Goal: Obtain resource: Download file/media

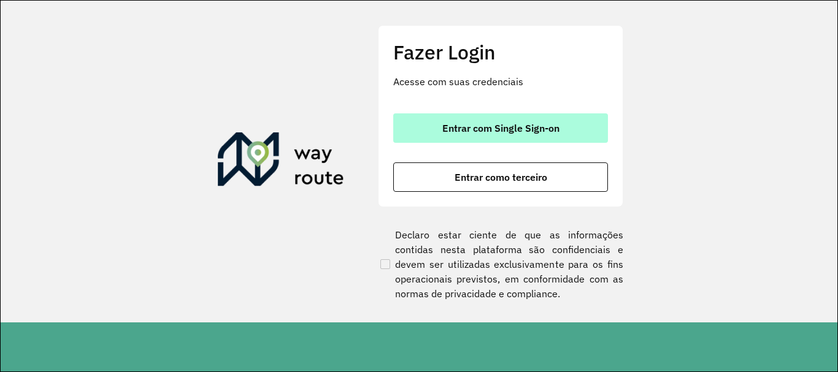
click at [452, 129] on span "Entrar com Single Sign-on" at bounding box center [500, 128] width 117 height 10
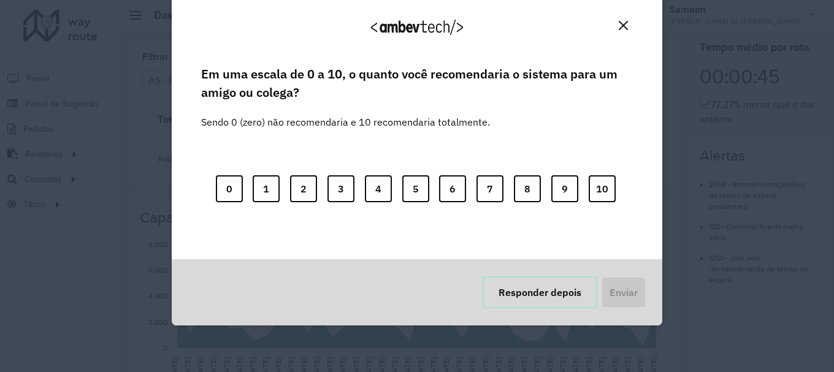
click at [504, 307] on button "Responder depois" at bounding box center [540, 293] width 115 height 32
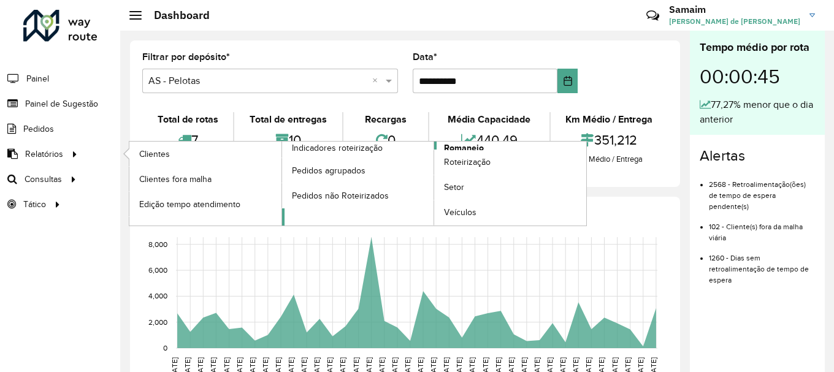
click at [463, 148] on span "Romaneio" at bounding box center [464, 148] width 40 height 13
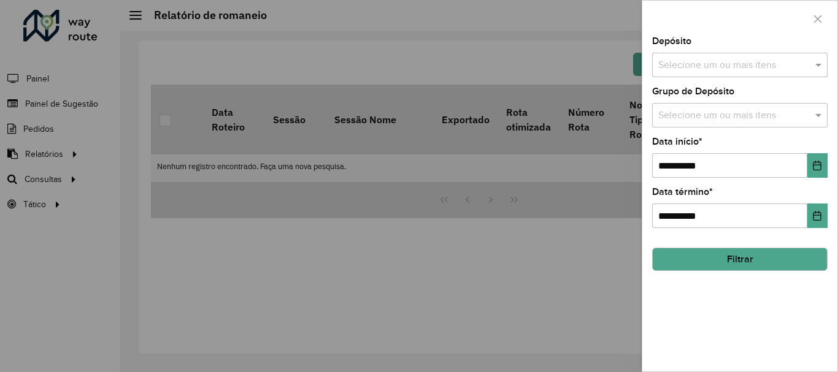
click at [705, 60] on input "text" at bounding box center [733, 65] width 157 height 15
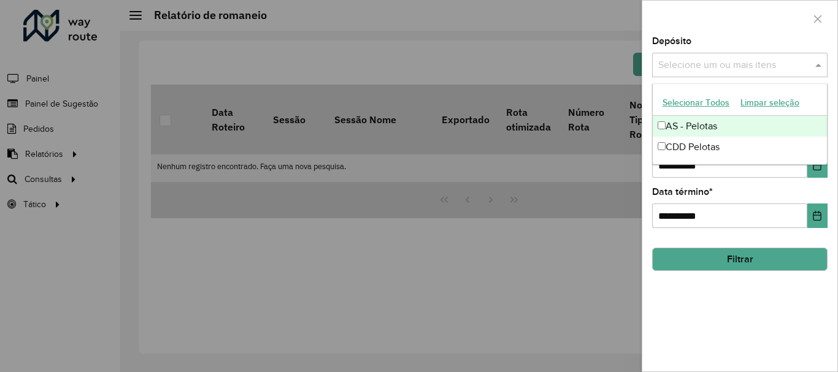
click at [681, 99] on button "Selecionar Todos" at bounding box center [696, 102] width 78 height 19
click at [706, 20] on div at bounding box center [739, 19] width 195 height 36
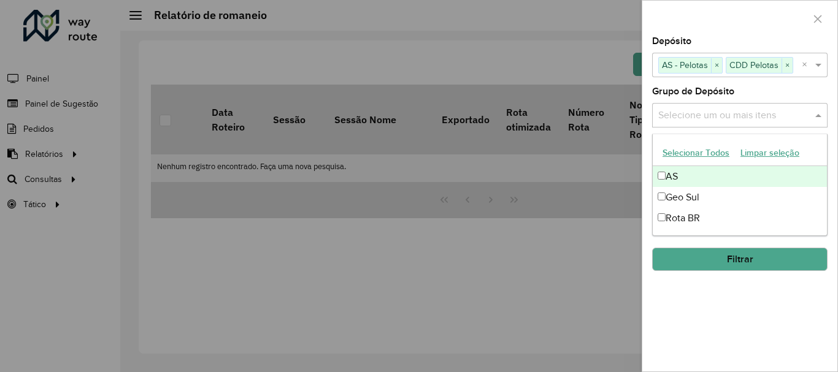
click at [692, 112] on input "text" at bounding box center [733, 116] width 157 height 15
click at [699, 151] on button "Selecionar Todos" at bounding box center [696, 153] width 78 height 19
click at [714, 18] on div at bounding box center [739, 19] width 195 height 36
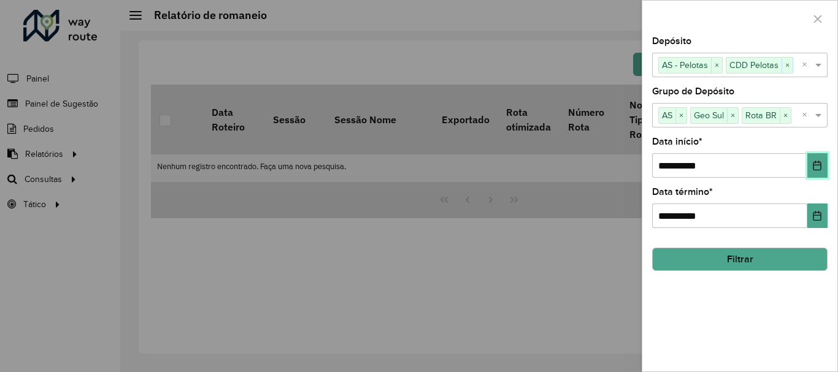
click at [818, 169] on icon "Choose Date" at bounding box center [817, 166] width 10 height 10
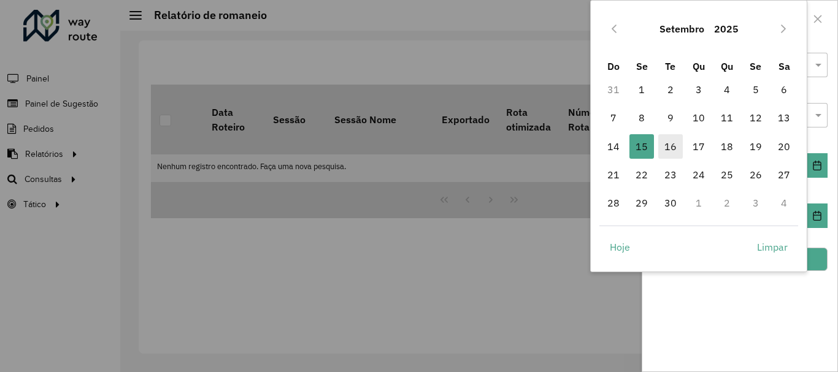
click at [675, 149] on span "16" at bounding box center [670, 146] width 25 height 25
type input "**********"
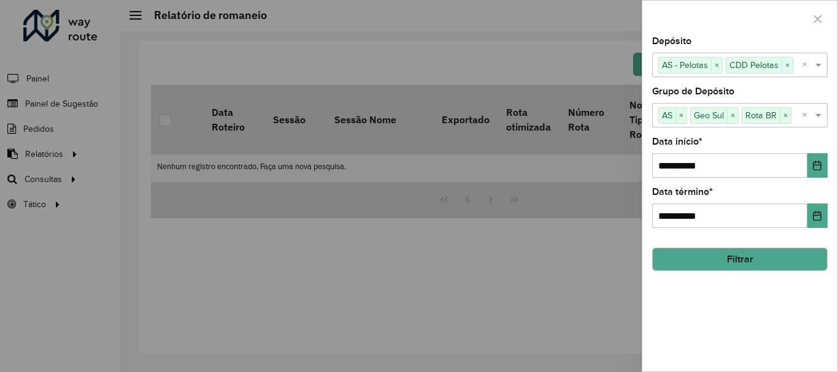
click at [750, 260] on button "Filtrar" at bounding box center [739, 259] width 175 height 23
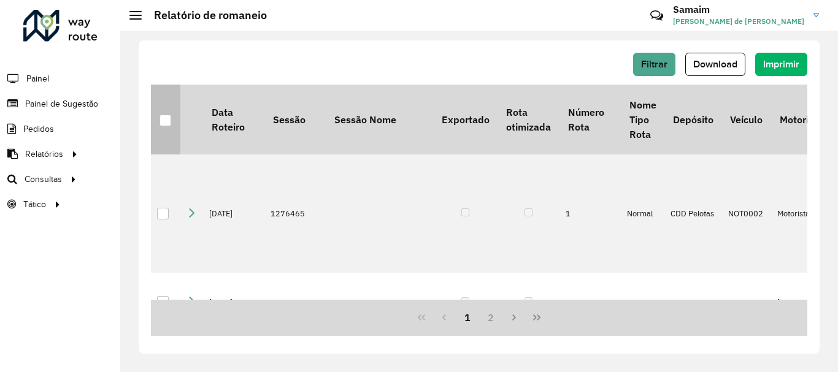
click at [167, 121] on div at bounding box center [165, 121] width 12 height 12
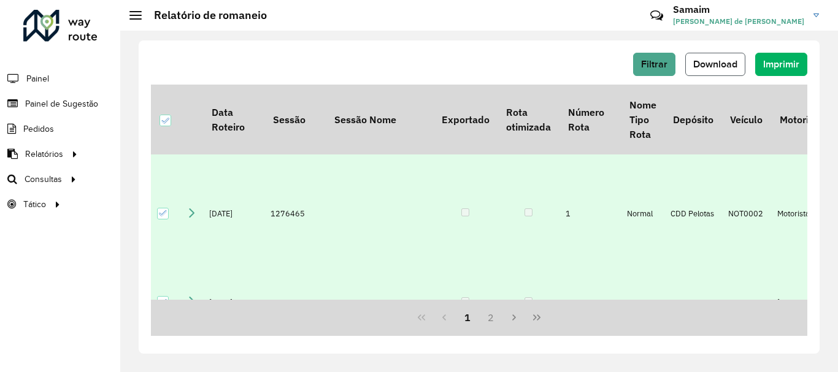
click at [707, 72] on button "Download" at bounding box center [715, 64] width 60 height 23
